Goal: Task Accomplishment & Management: Manage account settings

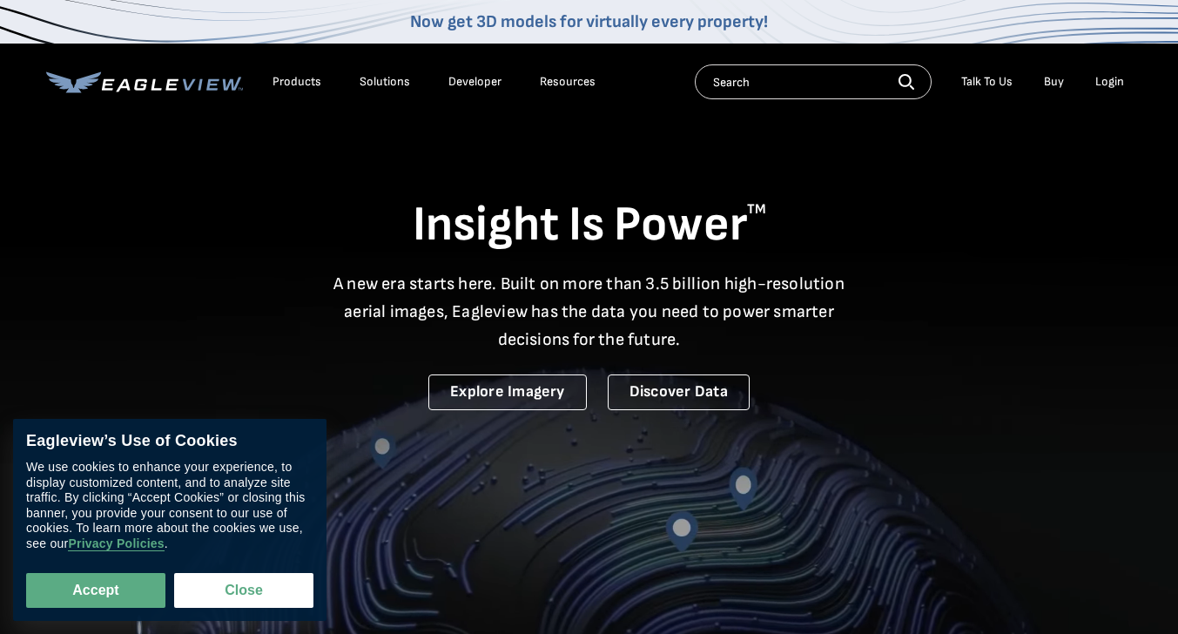
click at [1089, 84] on li "Login" at bounding box center [1110, 82] width 46 height 26
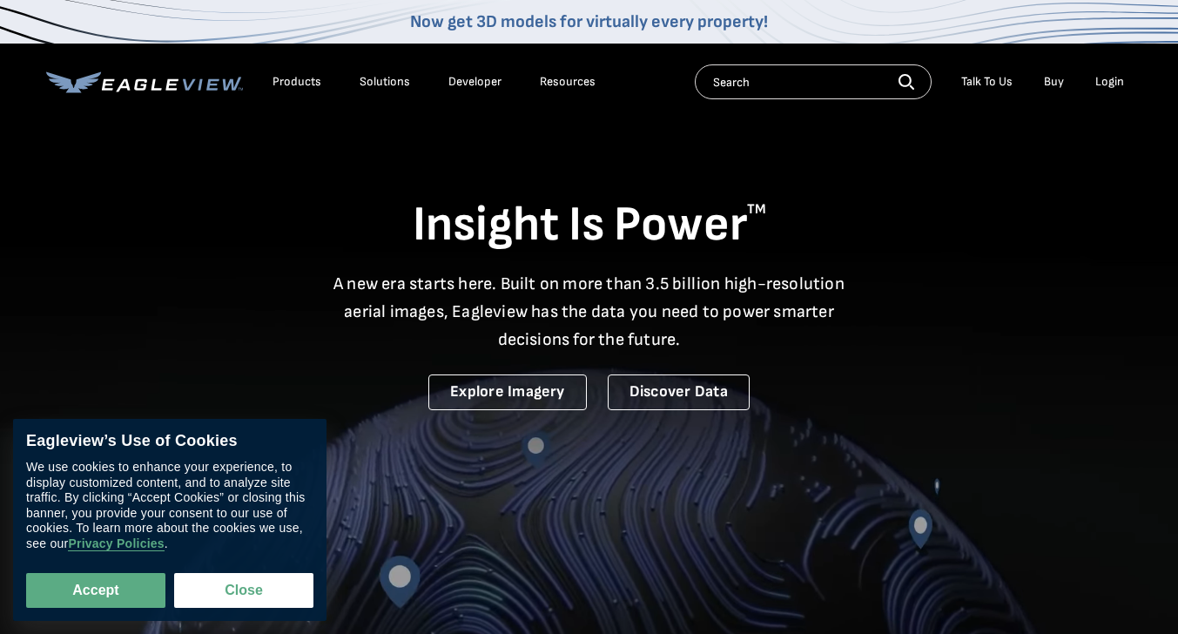
click at [1108, 84] on div "Login" at bounding box center [1109, 82] width 29 height 16
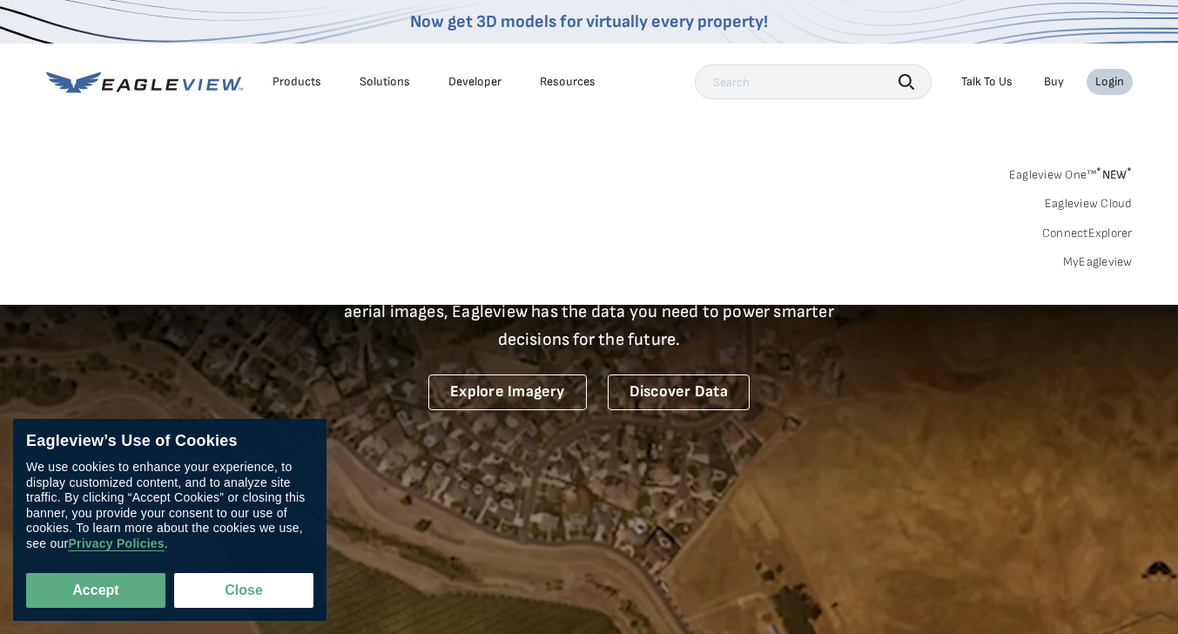
click at [1077, 259] on link "MyEagleview" at bounding box center [1098, 262] width 70 height 16
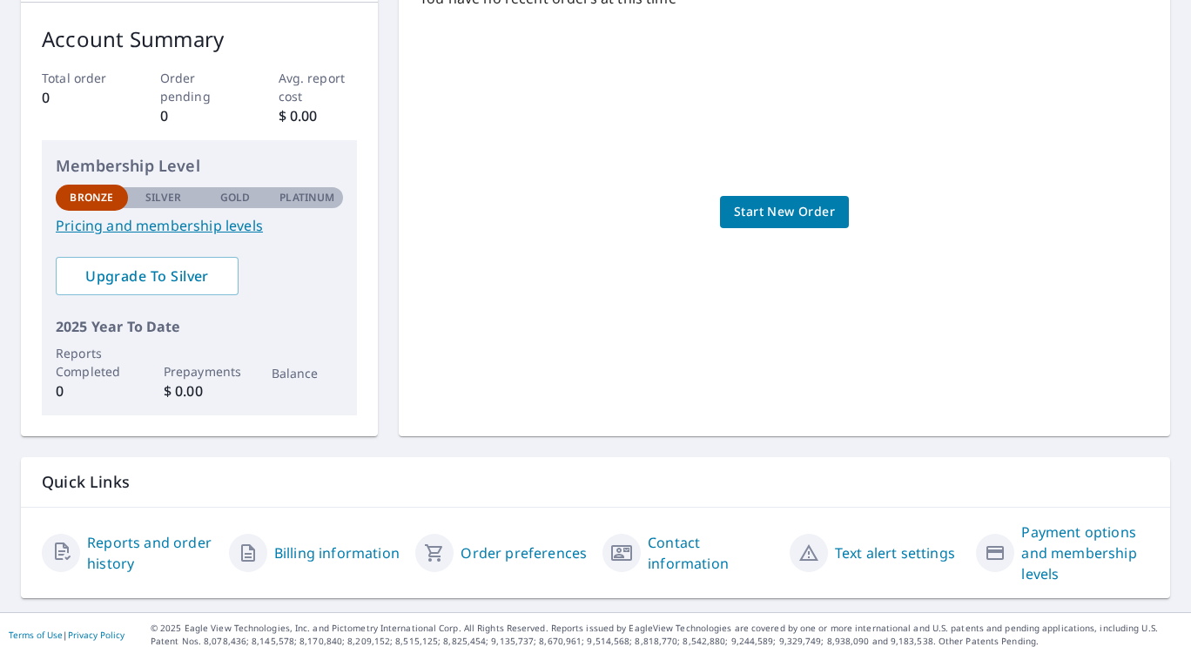
scroll to position [276, 0]
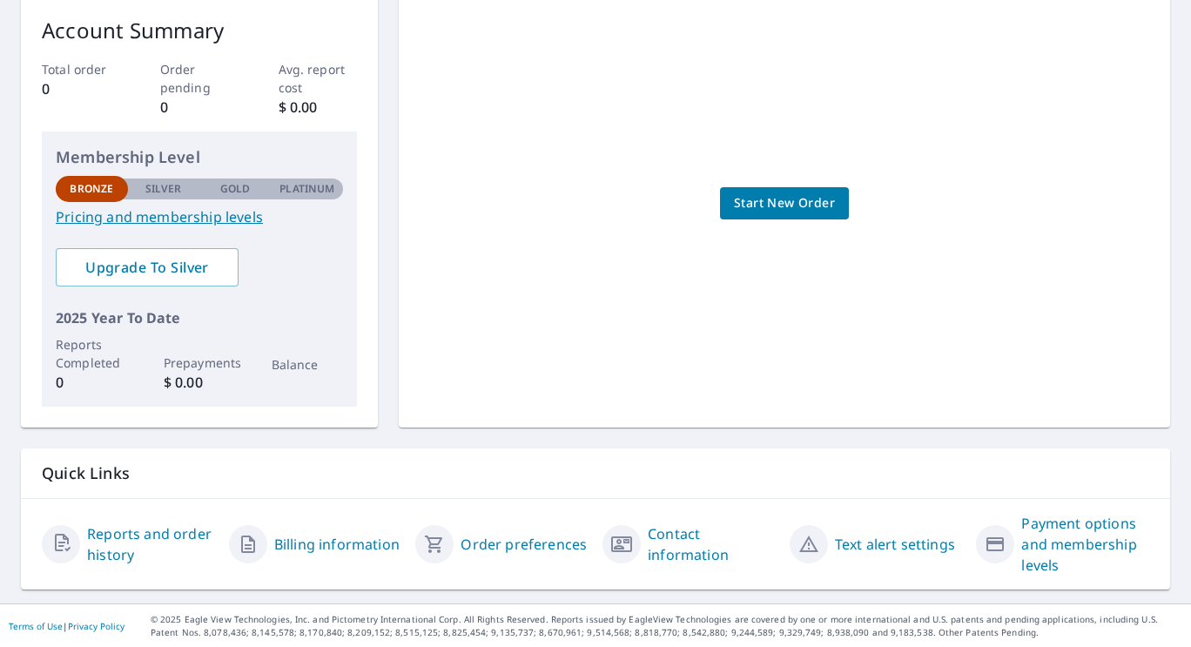
click at [197, 217] on link "Pricing and membership levels" at bounding box center [199, 216] width 287 height 21
click at [1063, 530] on link "Payment options and membership levels" at bounding box center [1085, 544] width 128 height 63
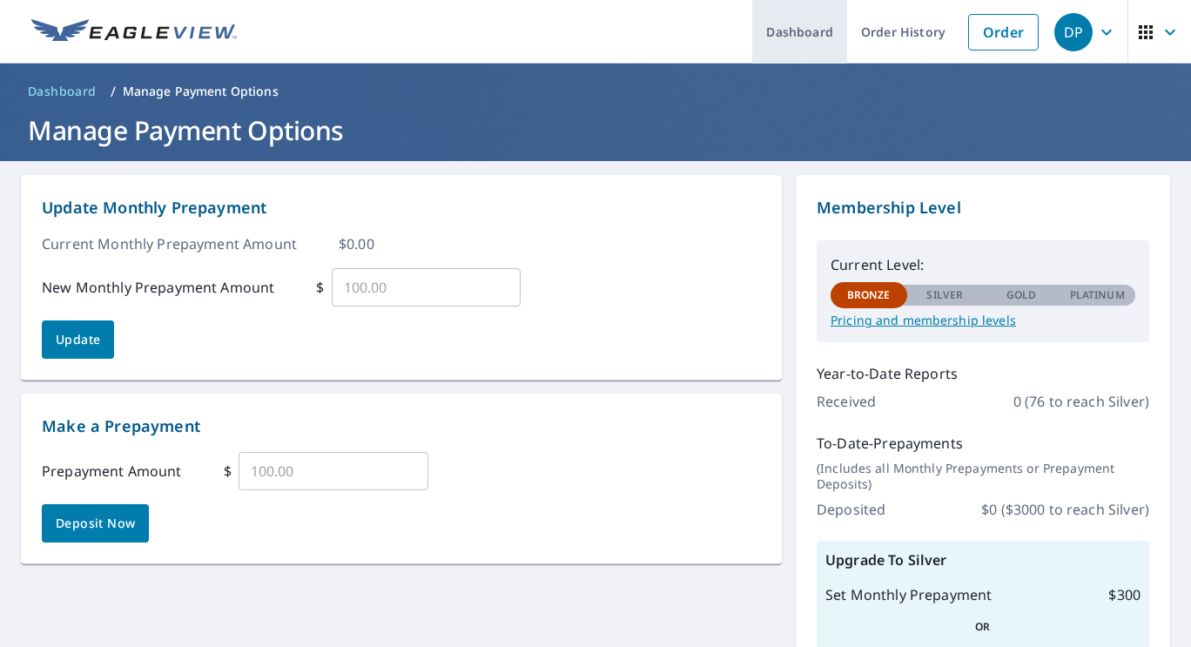
click at [793, 29] on link "Dashboard" at bounding box center [799, 32] width 95 height 64
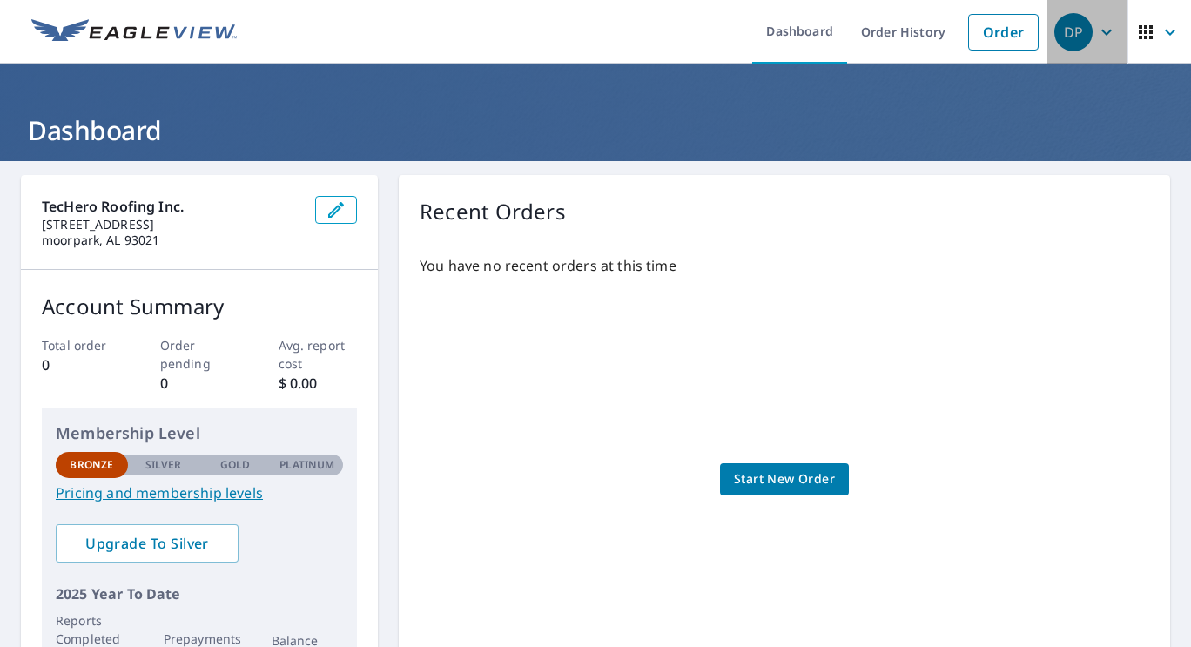
click at [1065, 29] on div "DP" at bounding box center [1074, 32] width 38 height 38
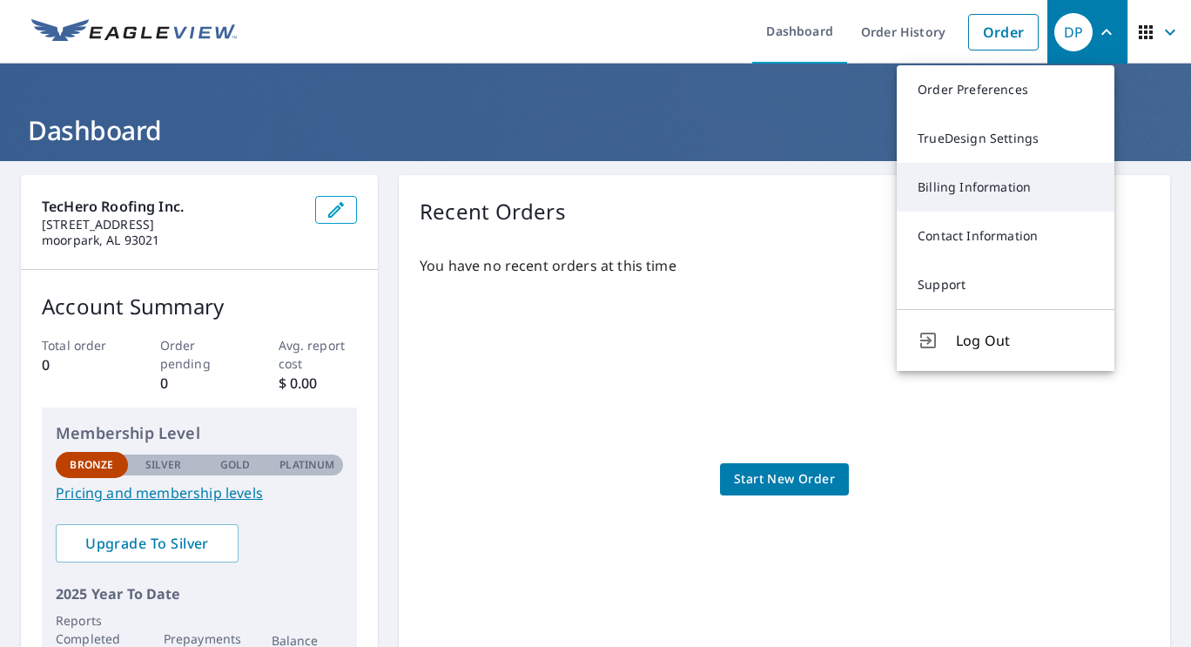
click at [951, 192] on link "Billing Information" at bounding box center [1006, 187] width 218 height 49
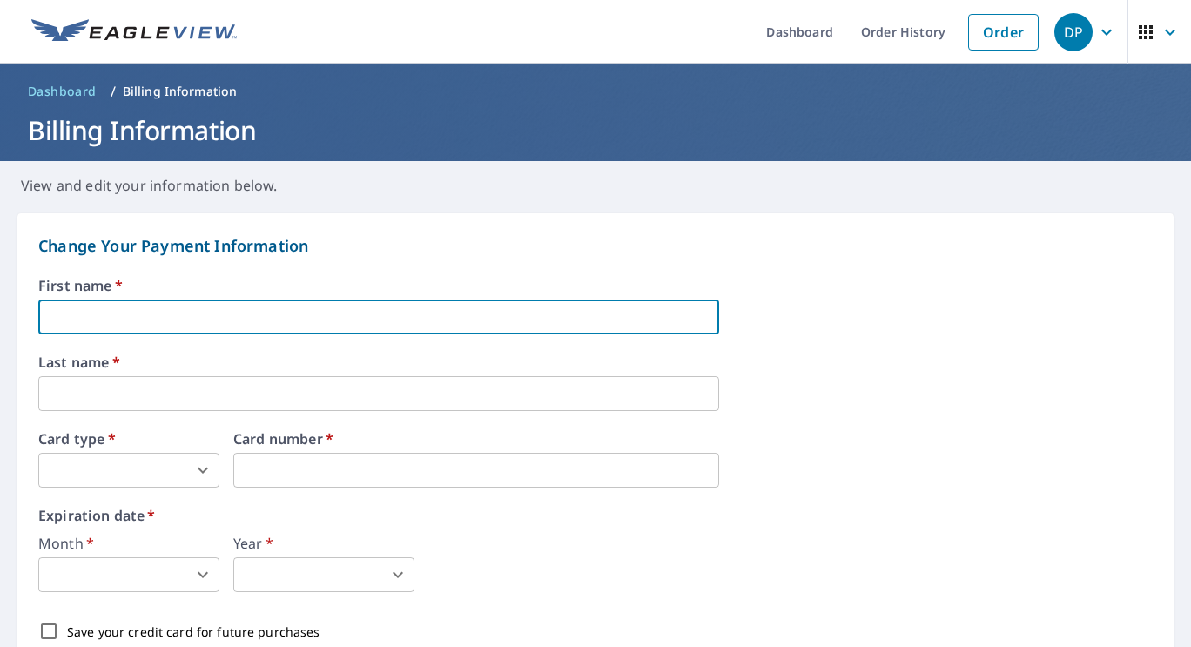
click at [300, 307] on input "text" at bounding box center [378, 317] width 681 height 35
type input "[PERSON_NAME]"
click at [111, 467] on body "DP DP Dashboard Order History Order DP Dashboard / Billing Information Billing …" at bounding box center [595, 323] width 1191 height 647
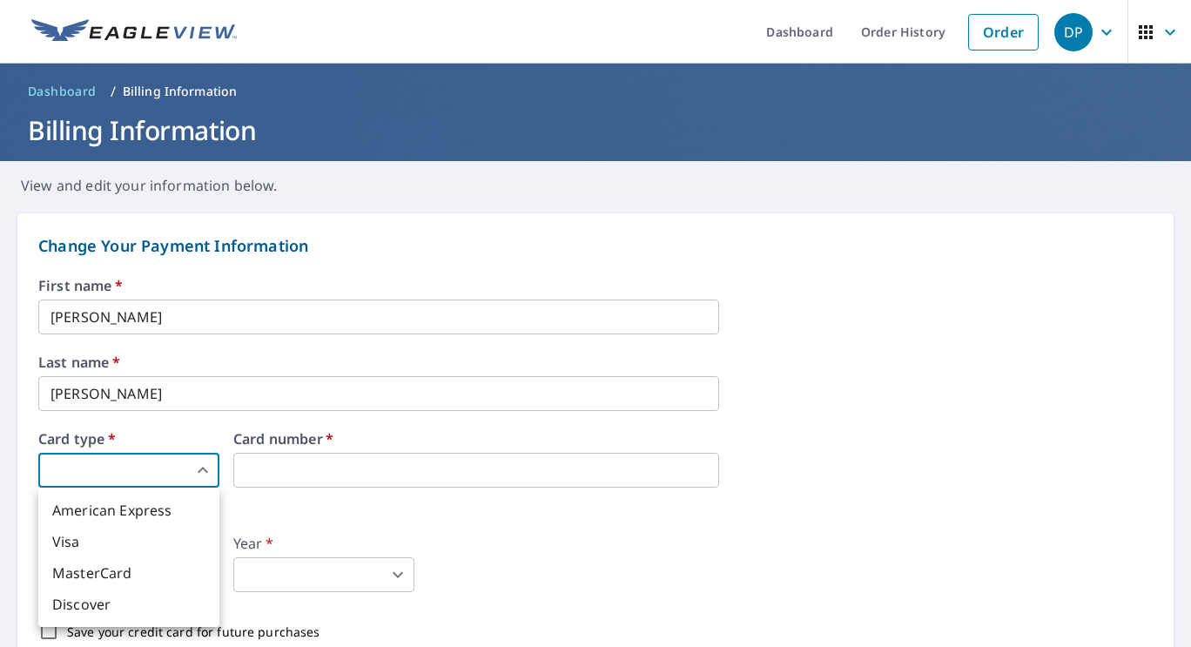
click at [96, 542] on li "Visa" at bounding box center [128, 541] width 181 height 31
type input "2"
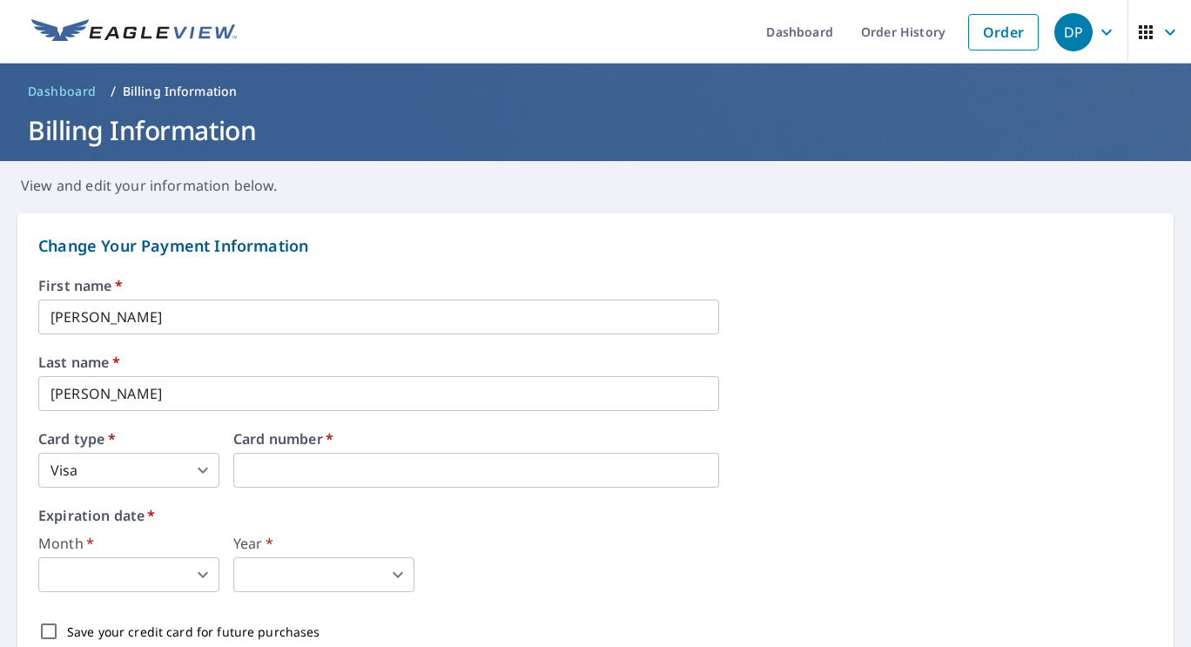
click at [110, 584] on body "DP DP Dashboard Order History Order DP Dashboard / Billing Information Billing …" at bounding box center [595, 323] width 1191 height 647
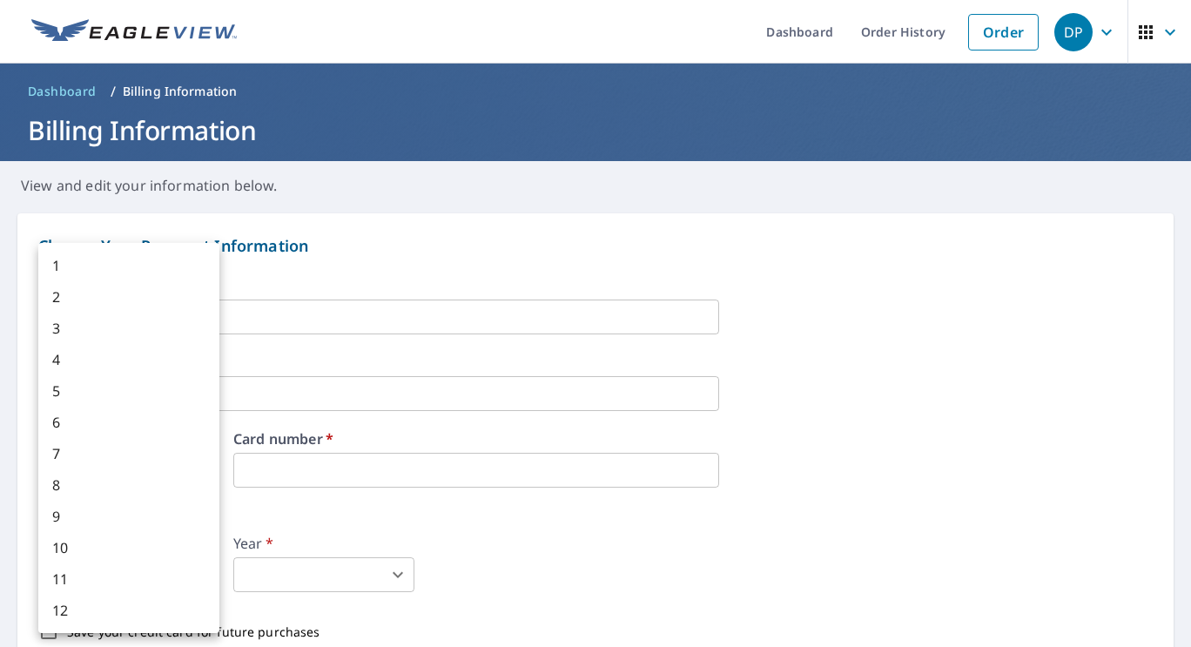
click at [59, 367] on li "4" at bounding box center [128, 359] width 181 height 31
type input "4"
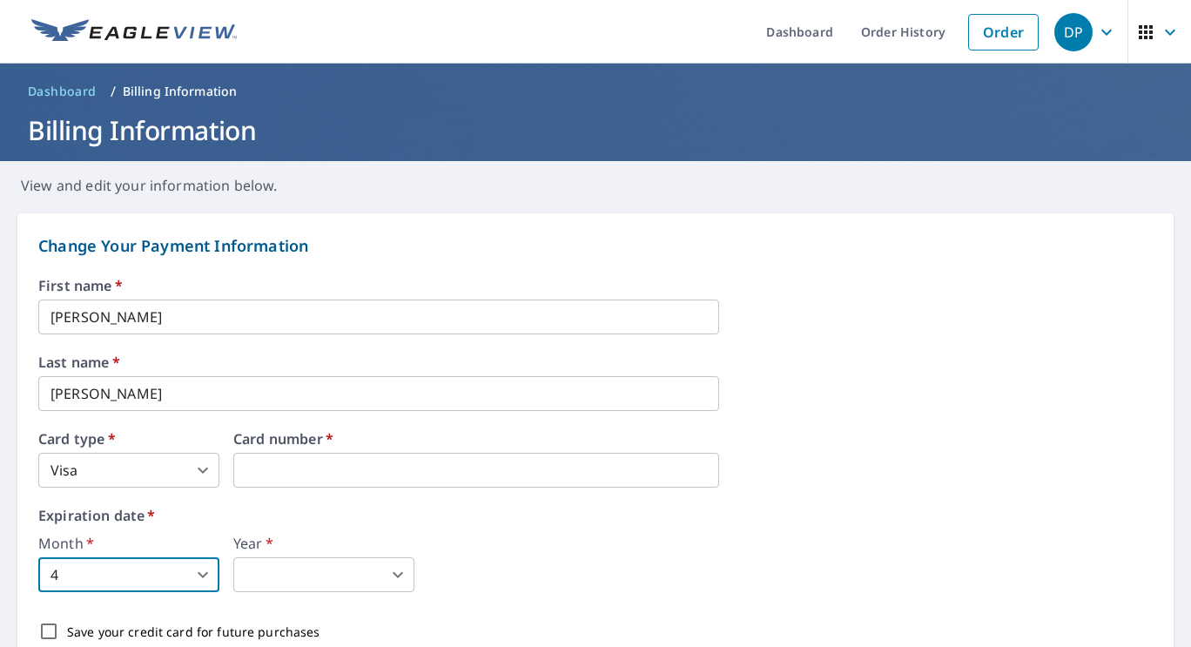
click at [286, 572] on body "DP DP Dashboard Order History Order DP Dashboard / Billing Information Billing …" at bounding box center [595, 323] width 1191 height 647
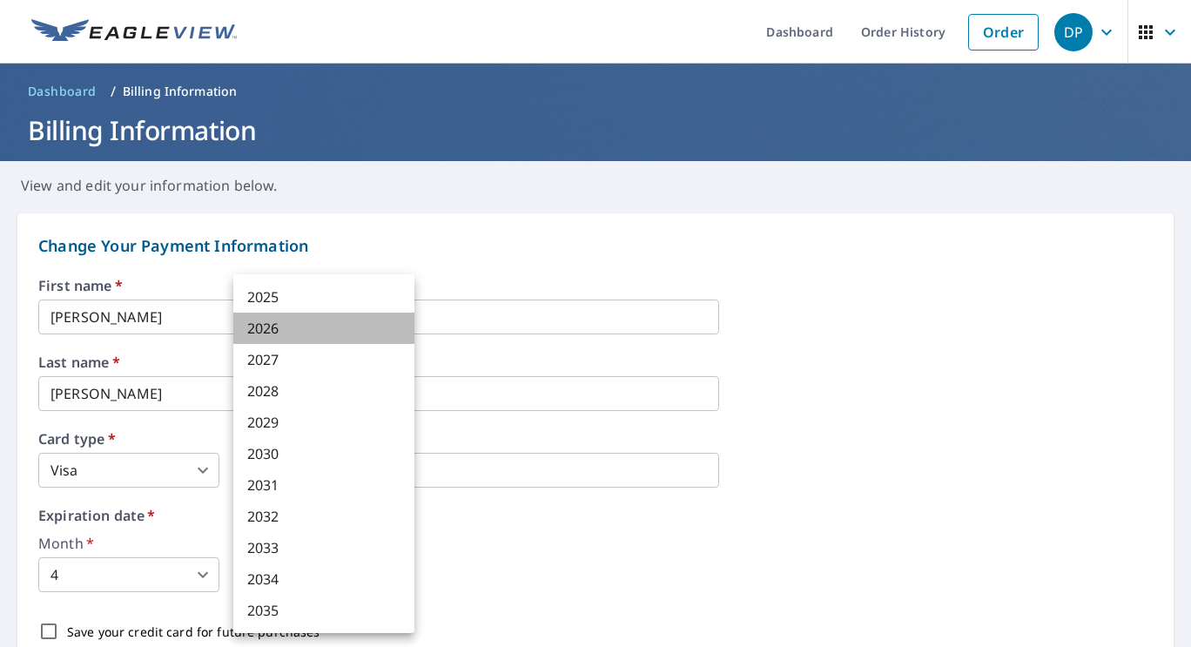
click at [271, 330] on li "2026" at bounding box center [323, 328] width 181 height 31
type input "2026"
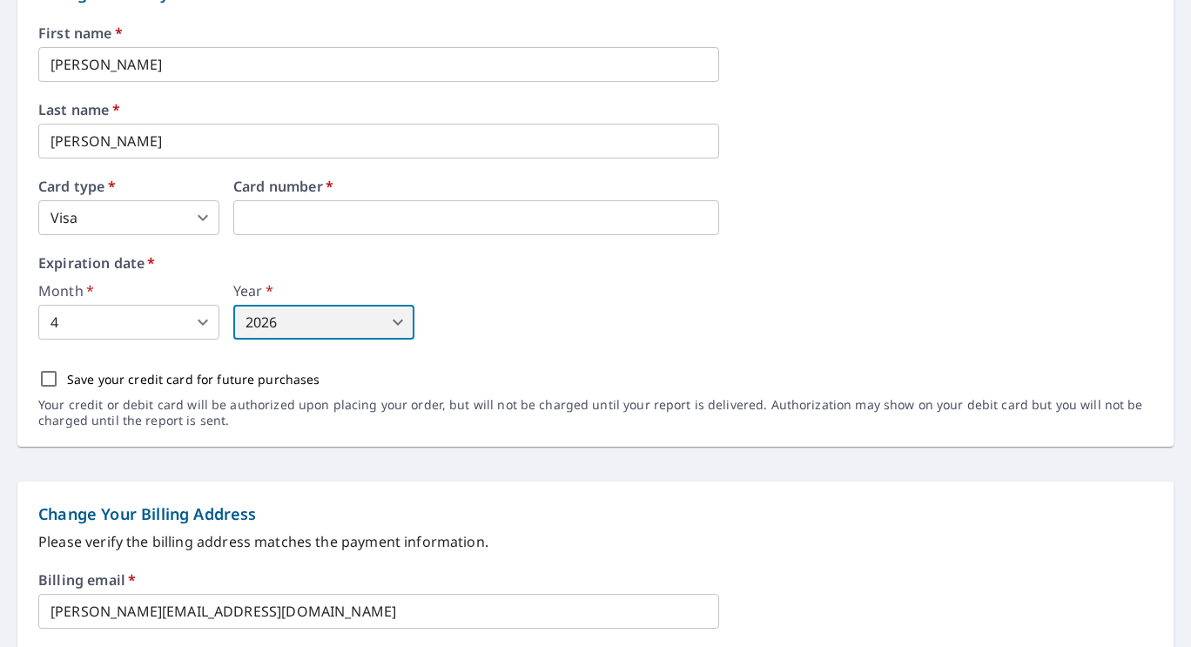
scroll to position [254, 0]
click at [47, 375] on input "Save your credit card for future purchases" at bounding box center [48, 377] width 37 height 37
checkbox input "true"
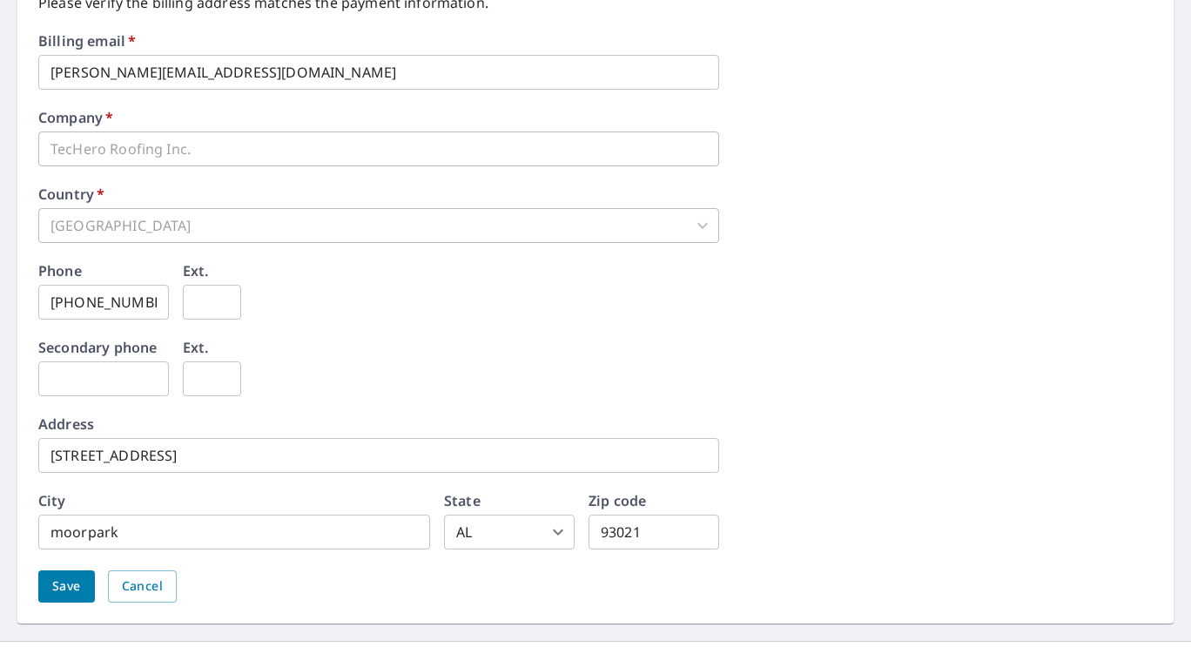
scroll to position [829, 0]
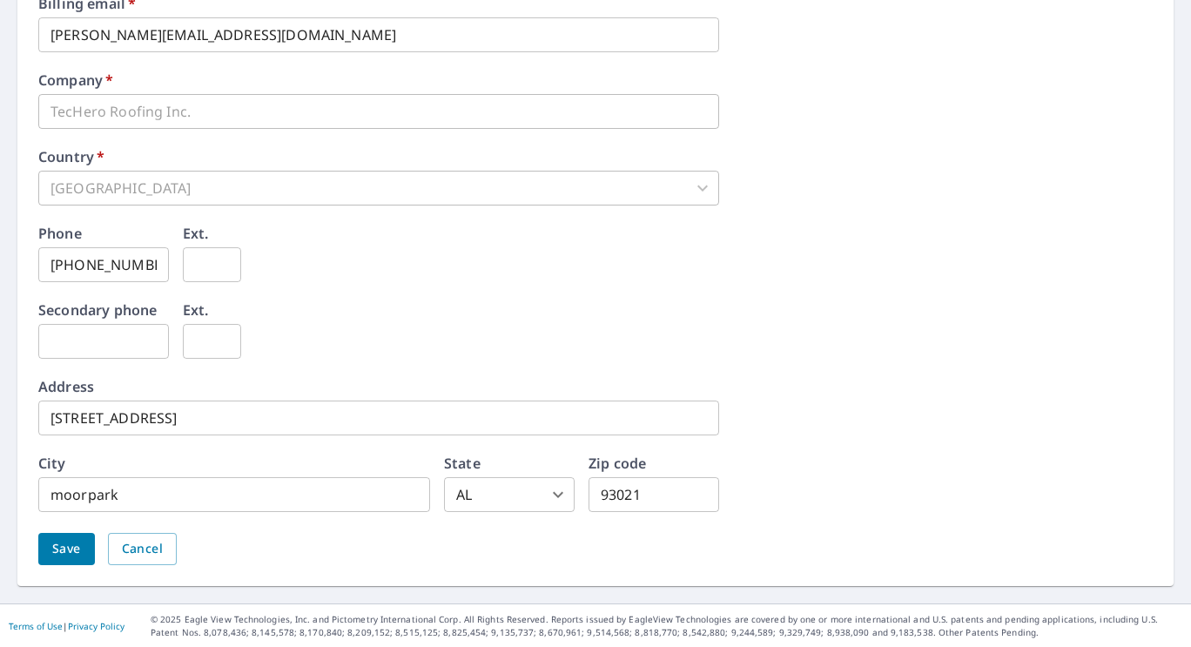
click at [65, 542] on span "Save" at bounding box center [66, 549] width 29 height 22
click at [523, 498] on body "**********" at bounding box center [595, 323] width 1191 height 647
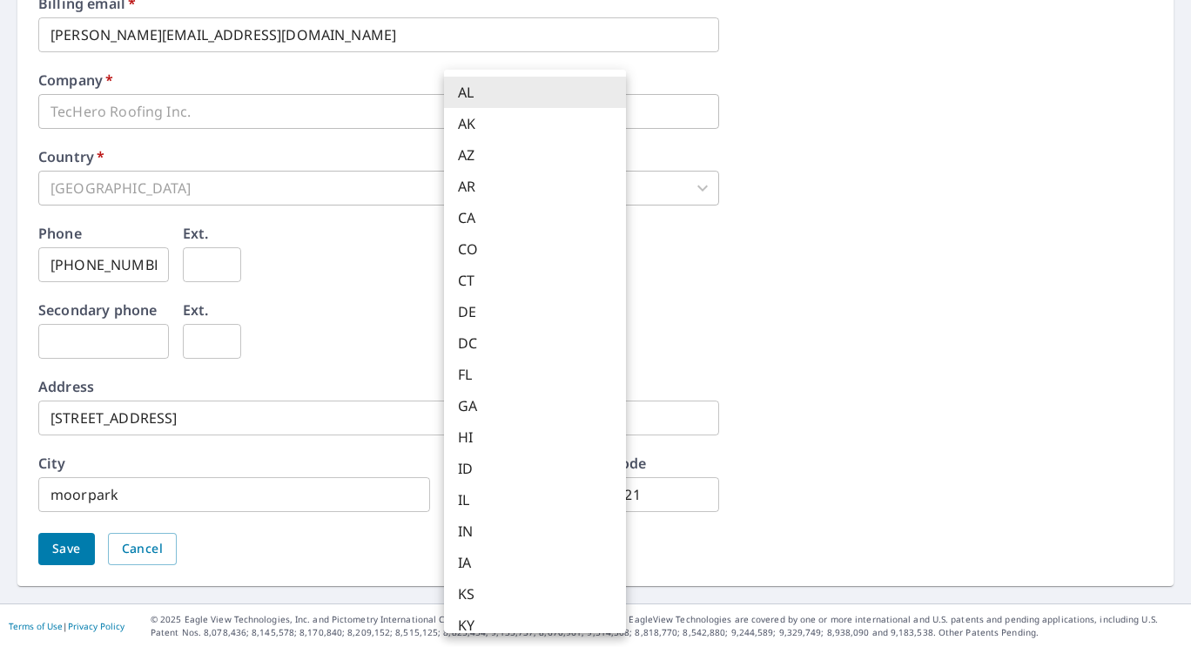
click at [455, 219] on li "CA" at bounding box center [535, 217] width 182 height 31
type input "CA"
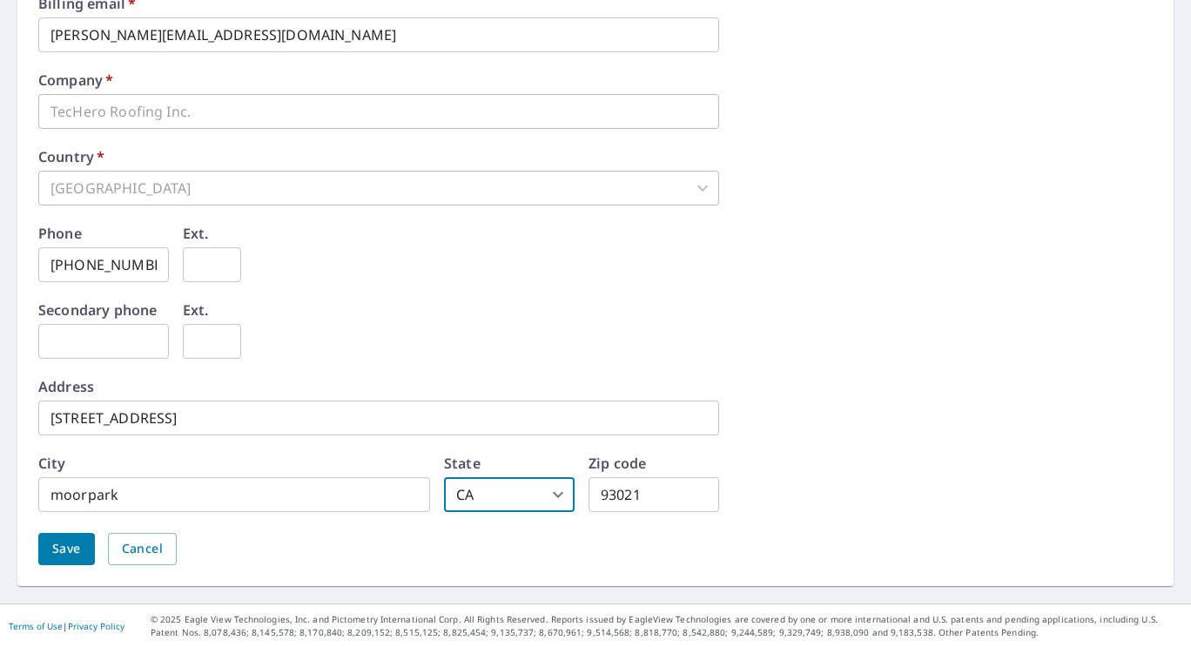
click at [47, 552] on button "Save" at bounding box center [66, 549] width 57 height 32
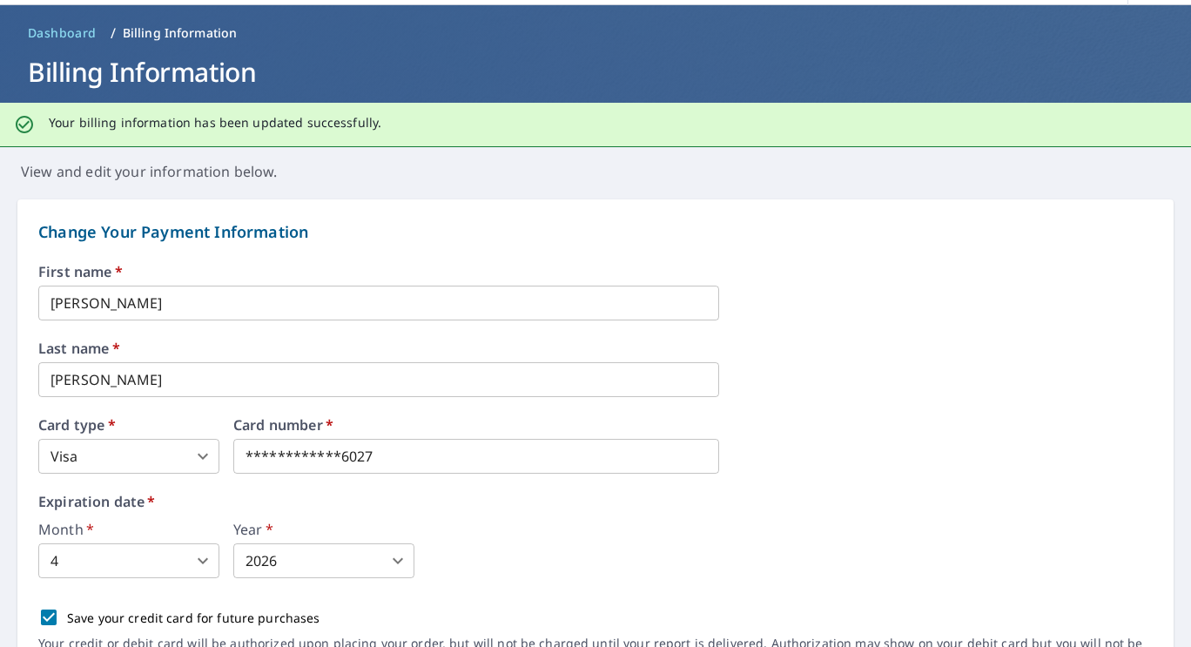
scroll to position [0, 0]
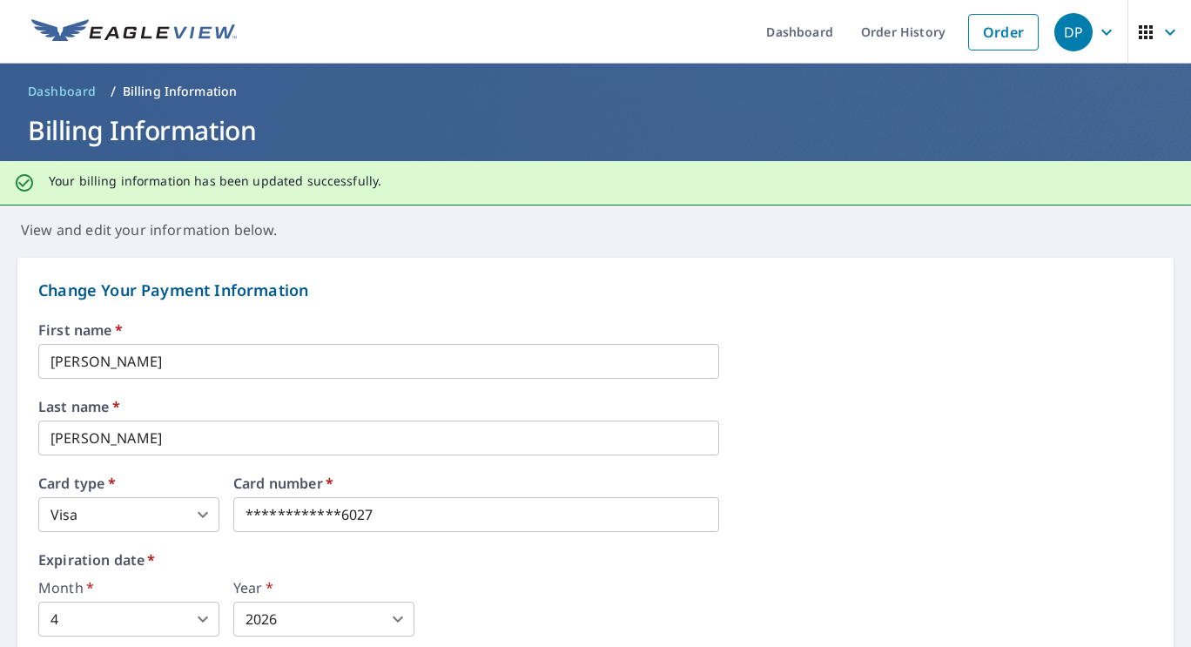
click at [1140, 22] on icon "button" at bounding box center [1145, 32] width 21 height 21
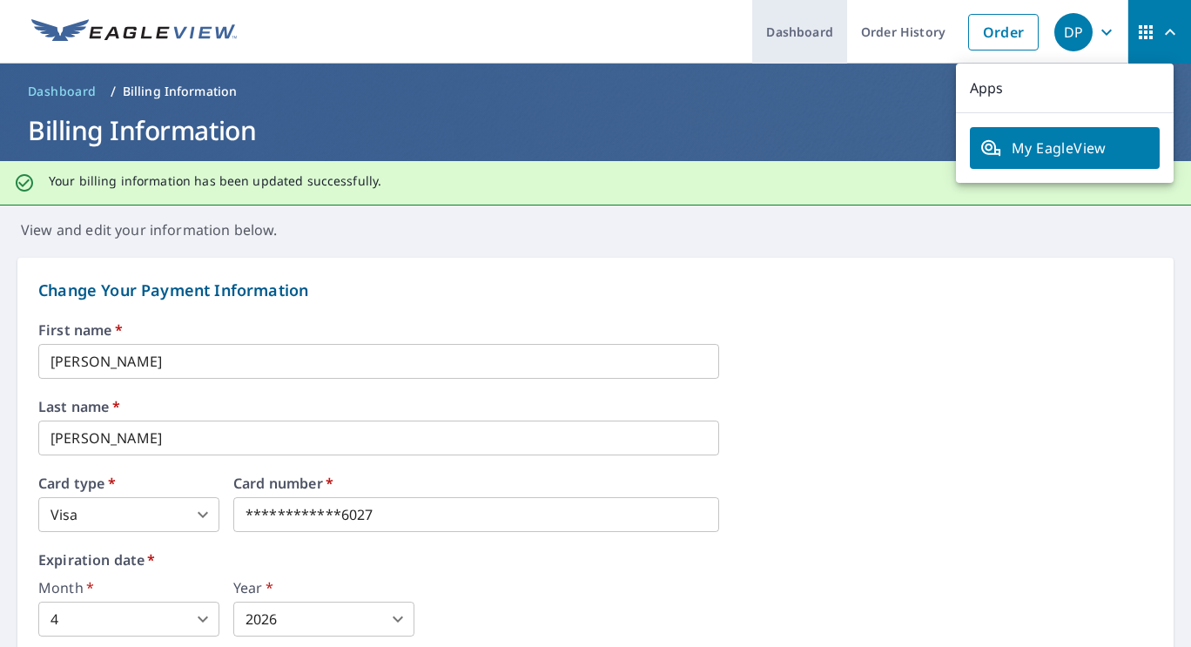
click at [812, 39] on link "Dashboard" at bounding box center [799, 32] width 95 height 64
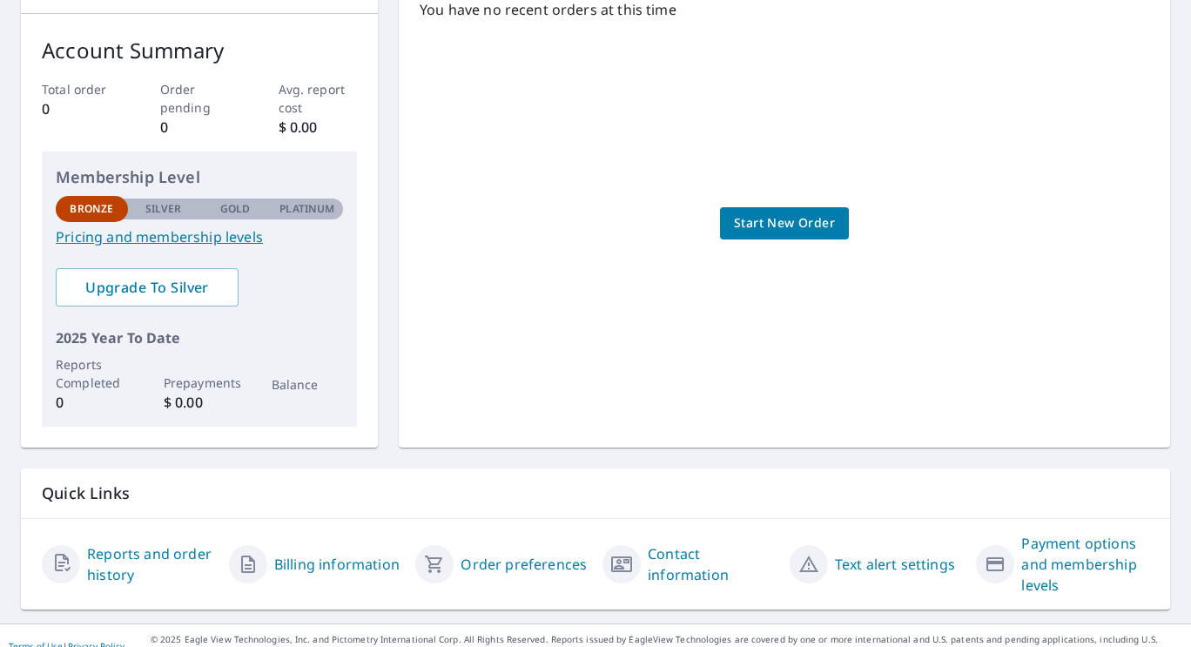
scroll to position [276, 0]
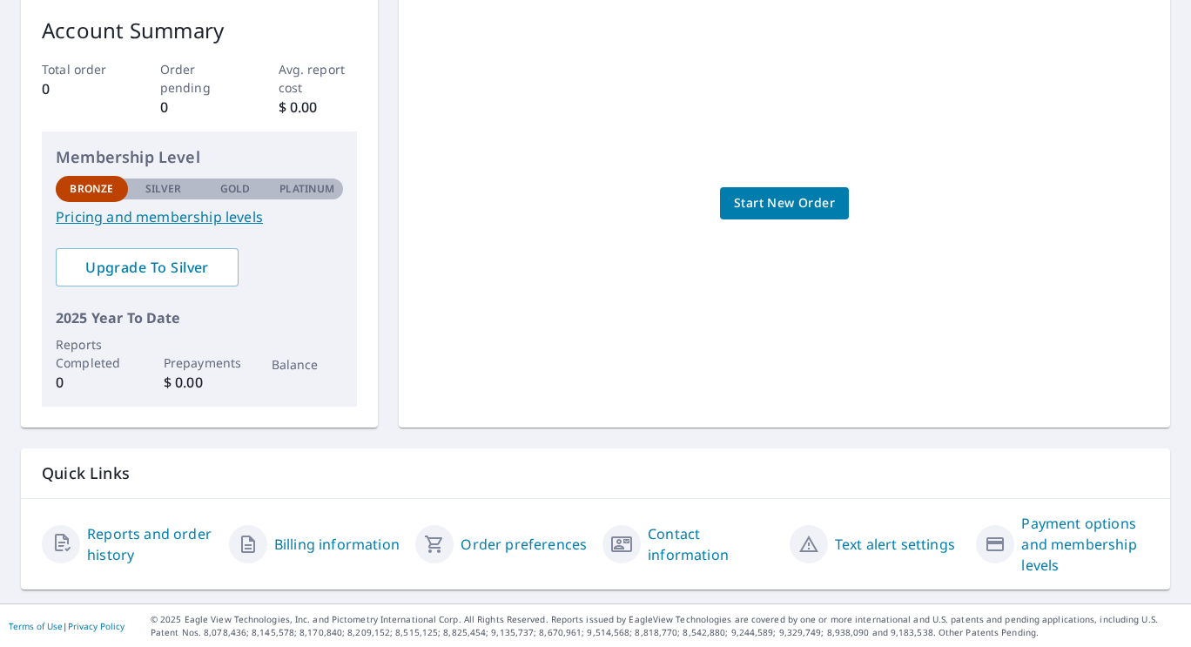
click at [1084, 536] on link "Payment options and membership levels" at bounding box center [1085, 544] width 128 height 63
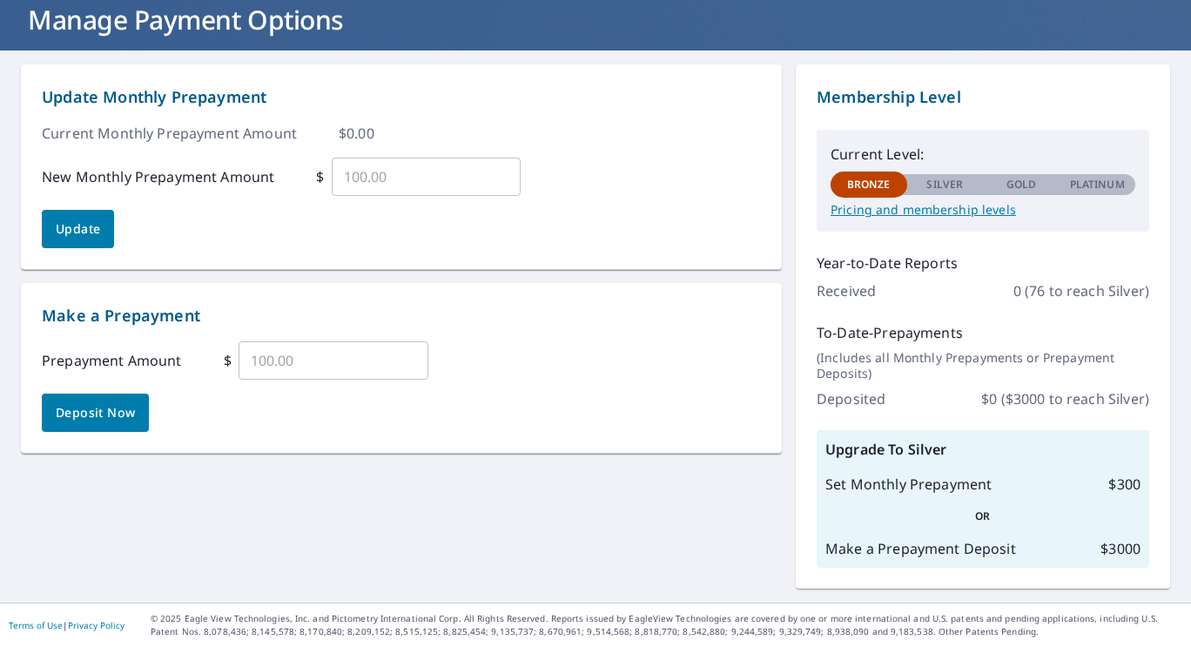
scroll to position [111, 0]
click at [1024, 190] on div "Gold" at bounding box center [1021, 184] width 77 height 21
click at [1003, 202] on p "Pricing and membership levels" at bounding box center [983, 210] width 305 height 16
